Goal: Task Accomplishment & Management: Manage account settings

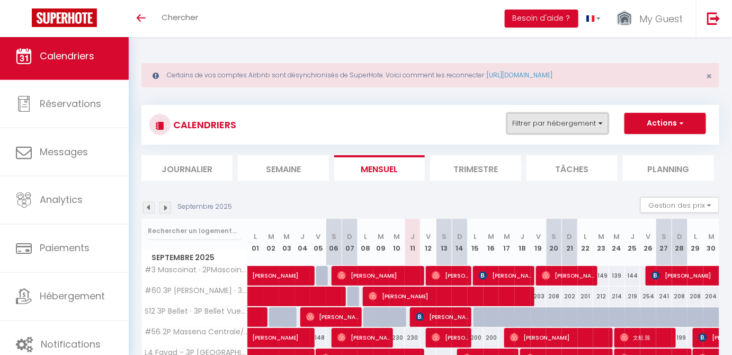
click at [600, 120] on button "Filtrer par hébergement" at bounding box center [558, 123] width 102 height 21
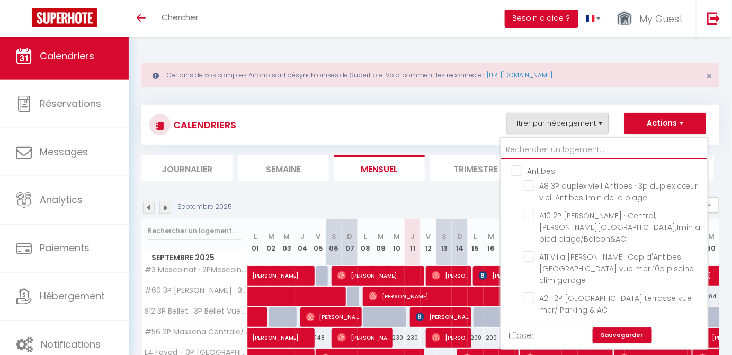
click at [517, 146] on input "text" at bounding box center [604, 149] width 207 height 19
type input "#"
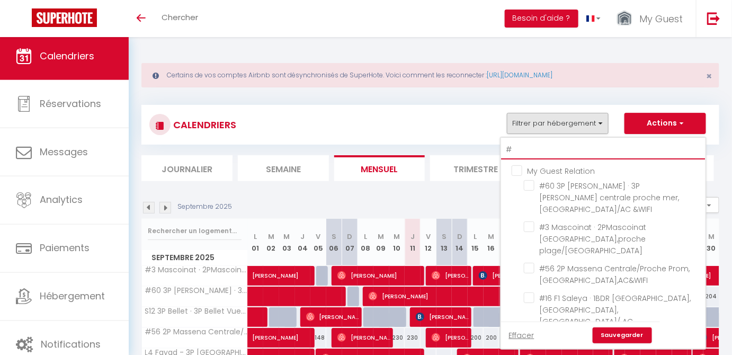
checkbox input "false"
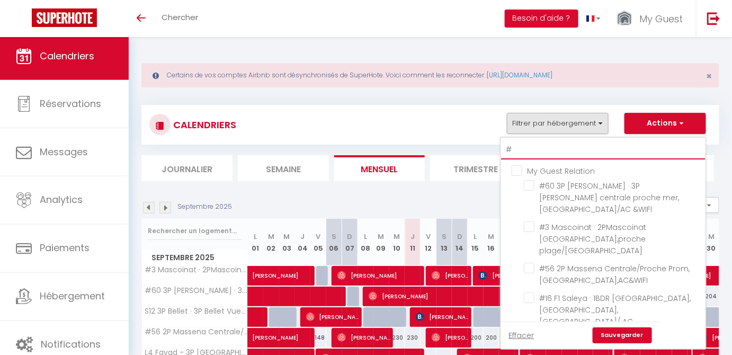
checkbox input "false"
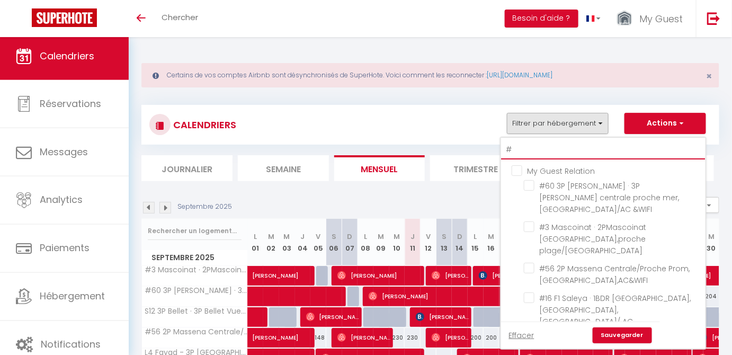
checkbox input "false"
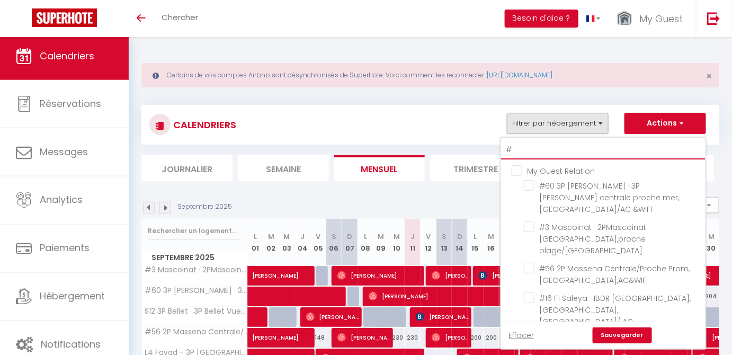
type input "#3"
checkbox input "false"
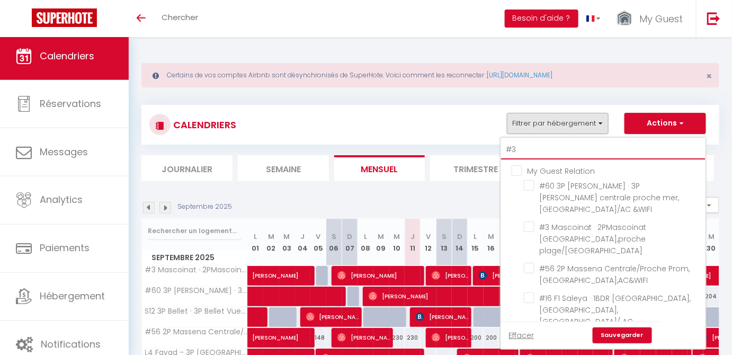
checkbox input "false"
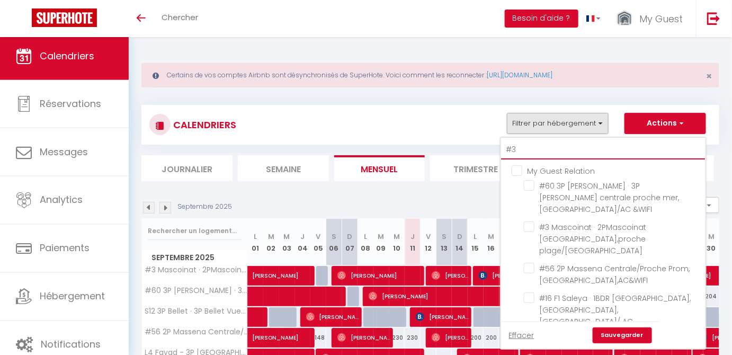
checkbox input "false"
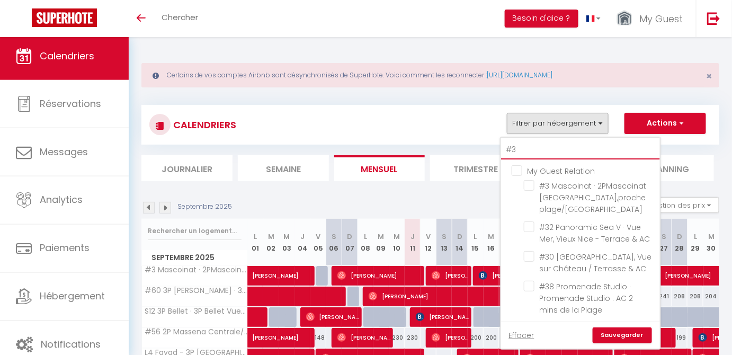
type input "#37"
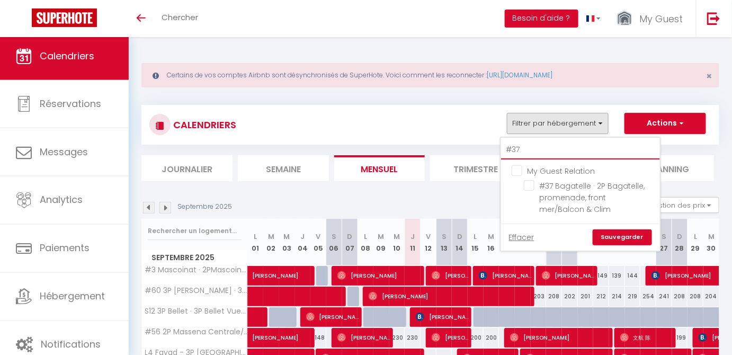
checkbox input "false"
type input "#37"
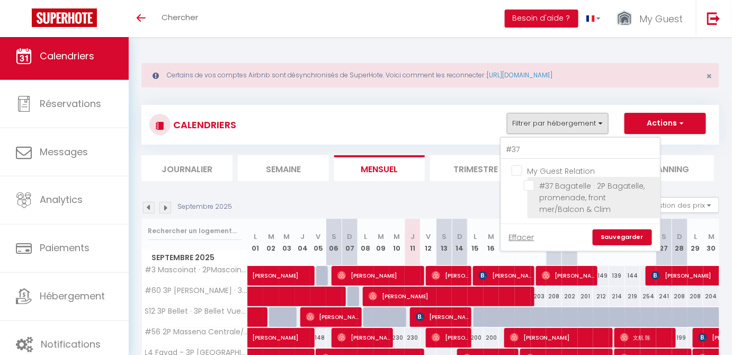
click at [531, 185] on input "#37 Bagatelle · 2P Bagatelle, promenade, front mer/Balcon & Clim" at bounding box center [590, 185] width 132 height 11
checkbox input "true"
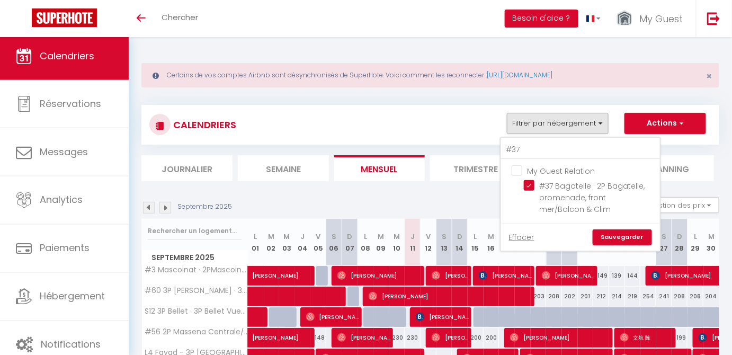
click at [635, 238] on link "Sauvegarder" at bounding box center [622, 237] width 59 height 16
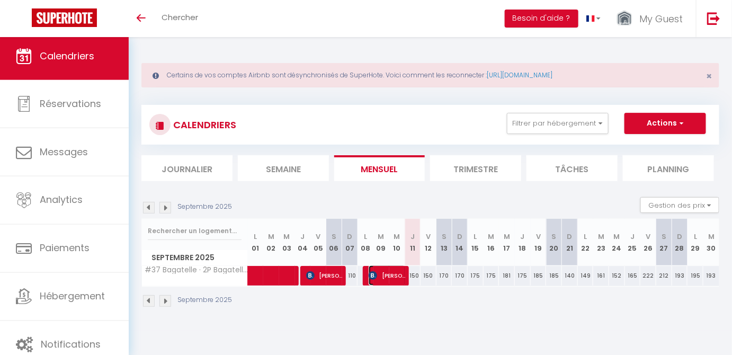
click at [390, 268] on span "[PERSON_NAME]" at bounding box center [387, 275] width 37 height 20
select select "OK"
select select "KO"
select select "0"
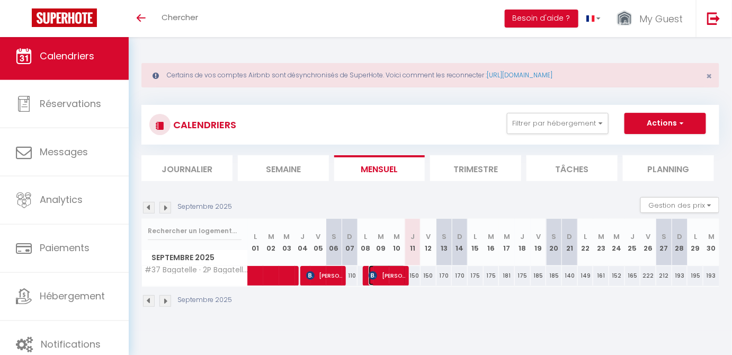
select select "1"
select select
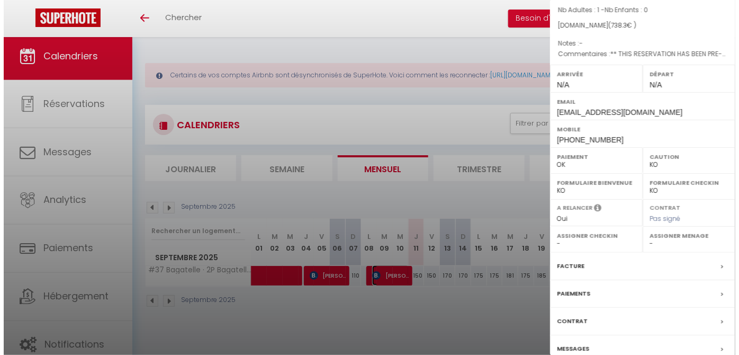
scroll to position [147, 0]
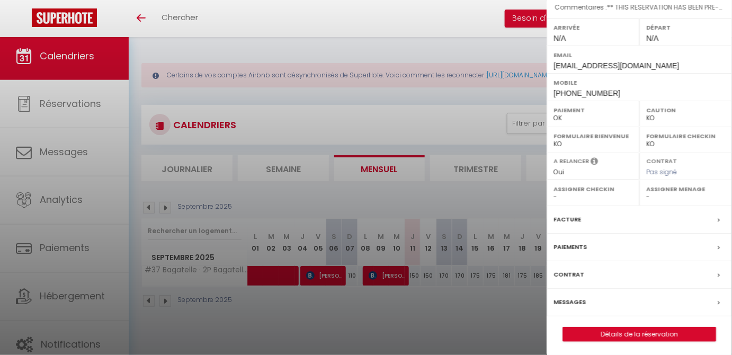
click at [575, 218] on label "Facture" at bounding box center [567, 219] width 28 height 11
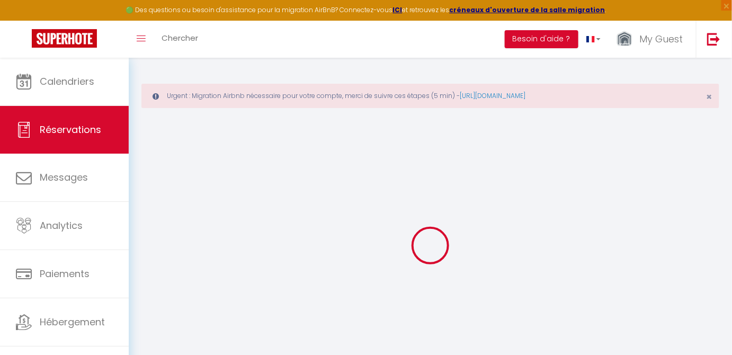
select select "cleaning"
select select "taxes"
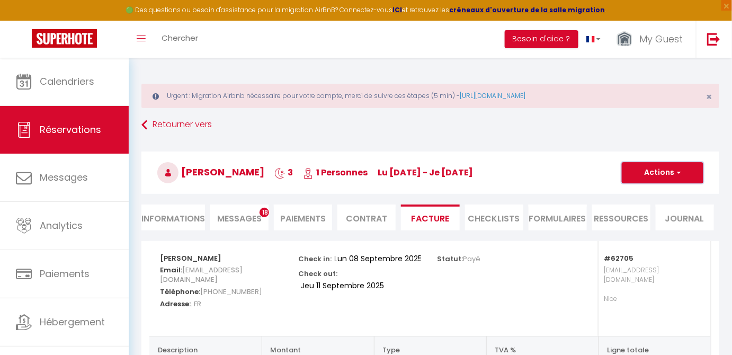
click at [667, 175] on button "Actions" at bounding box center [663, 172] width 82 height 21
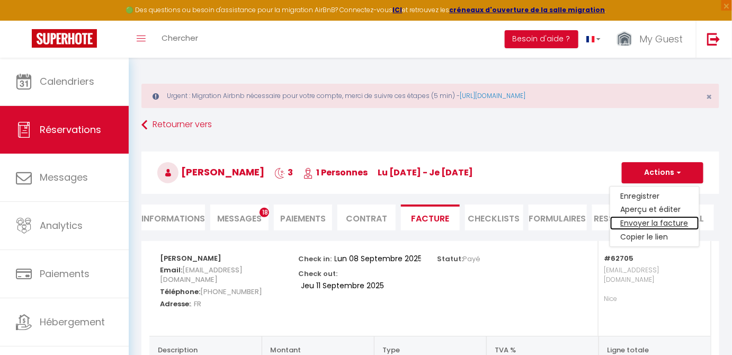
click at [645, 221] on link "Envoyer la facture" at bounding box center [654, 224] width 89 height 14
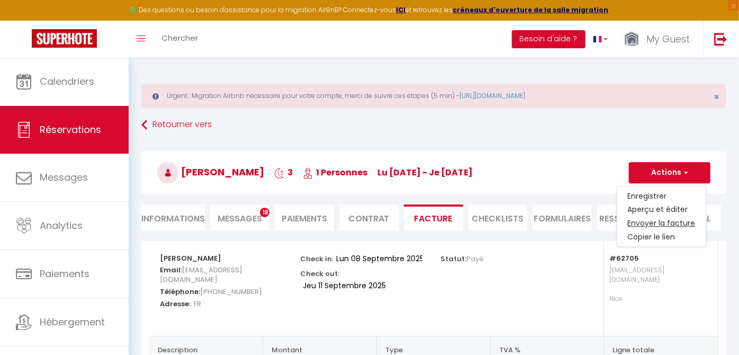
type input "[EMAIL_ADDRESS][DOMAIN_NAME]"
select select "fr"
type input "Votre facture 6558472 - #37 Bagatelle · 2P Bagatelle, promenade, front mer/Balc…"
type textarea "Bonjour, Voici le lien pour télécharger votre facture : [URL][DOMAIN_NAME] Déta…"
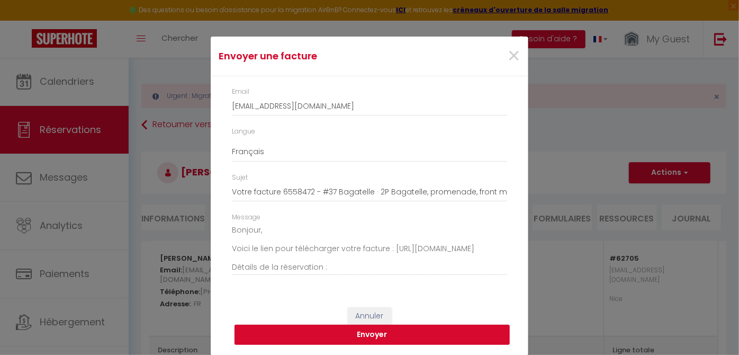
click at [416, 336] on button "Envoyer" at bounding box center [372, 335] width 275 height 20
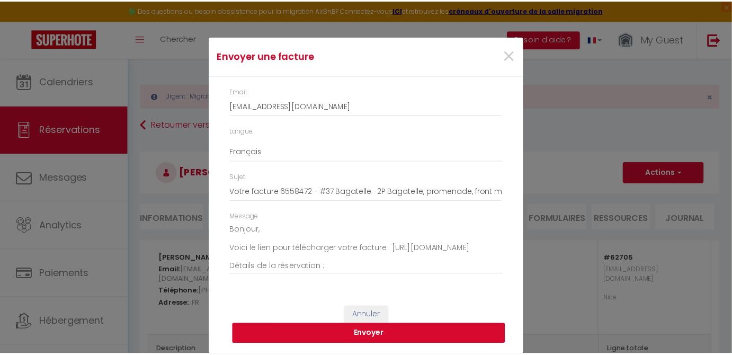
scroll to position [5, 0]
